Goal: Task Accomplishment & Management: Manage account settings

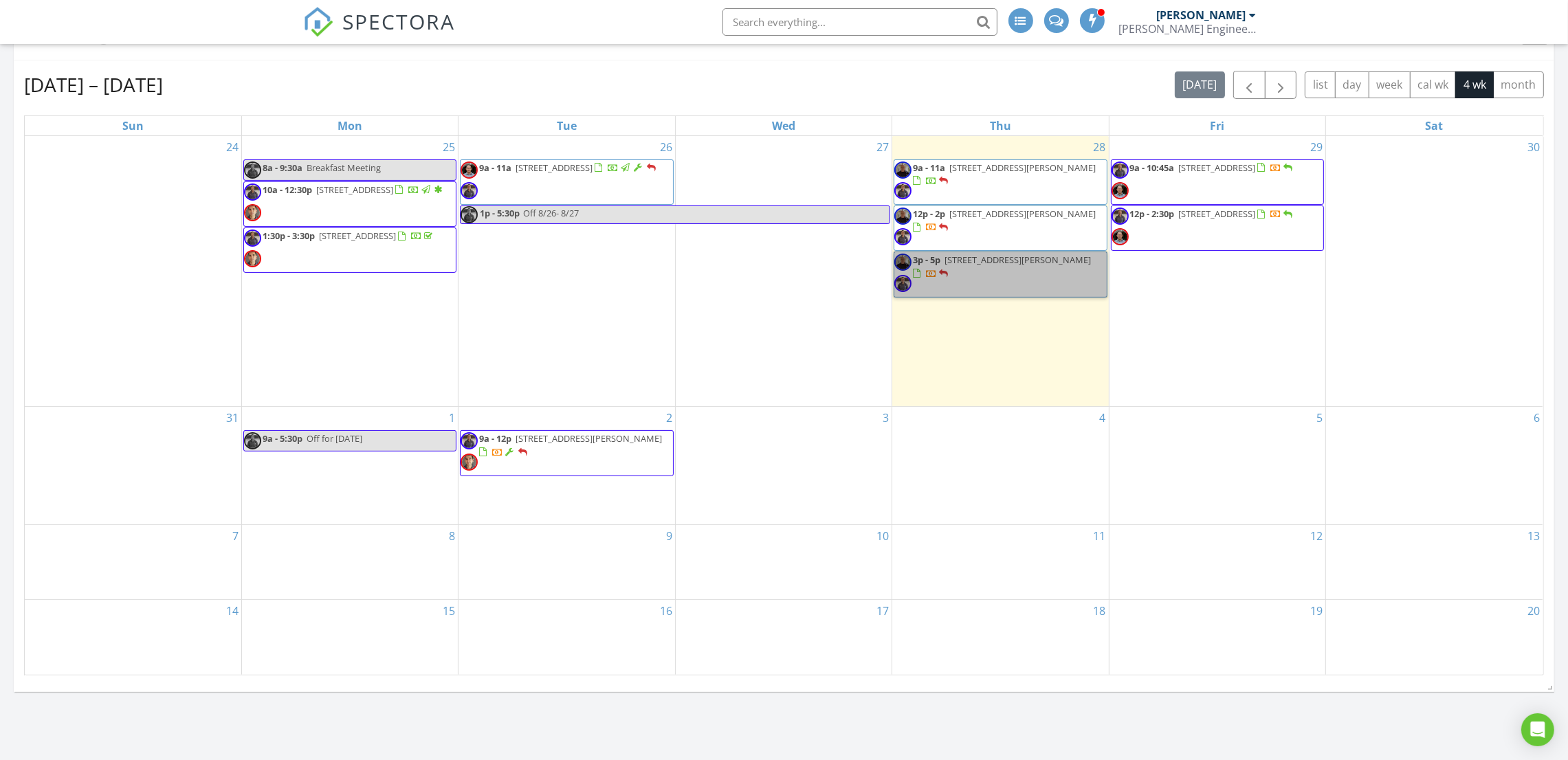
scroll to position [498, 0]
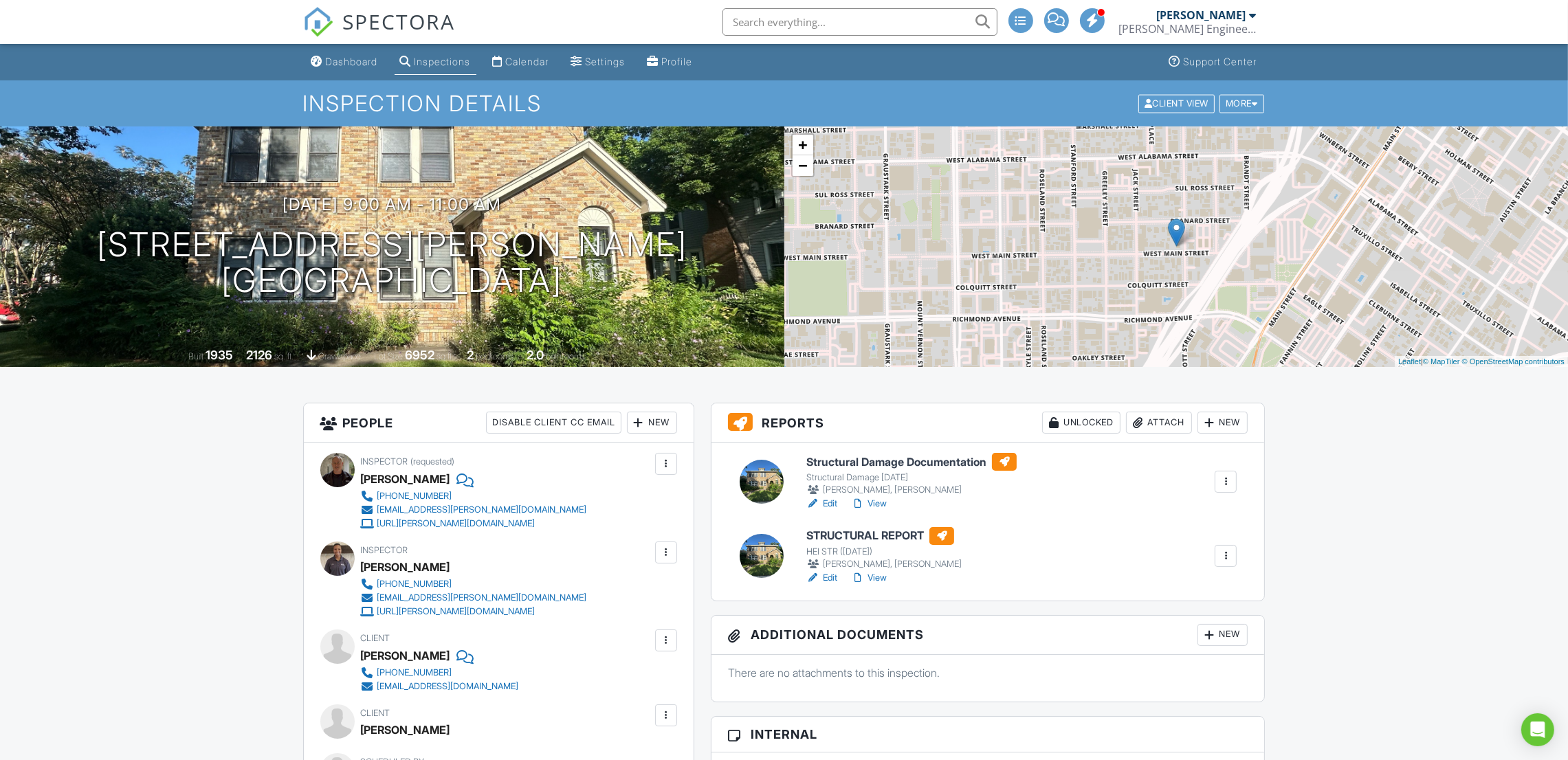
click at [832, 577] on link "Edit" at bounding box center [822, 578] width 31 height 14
